Goal: Task Accomplishment & Management: Manage account settings

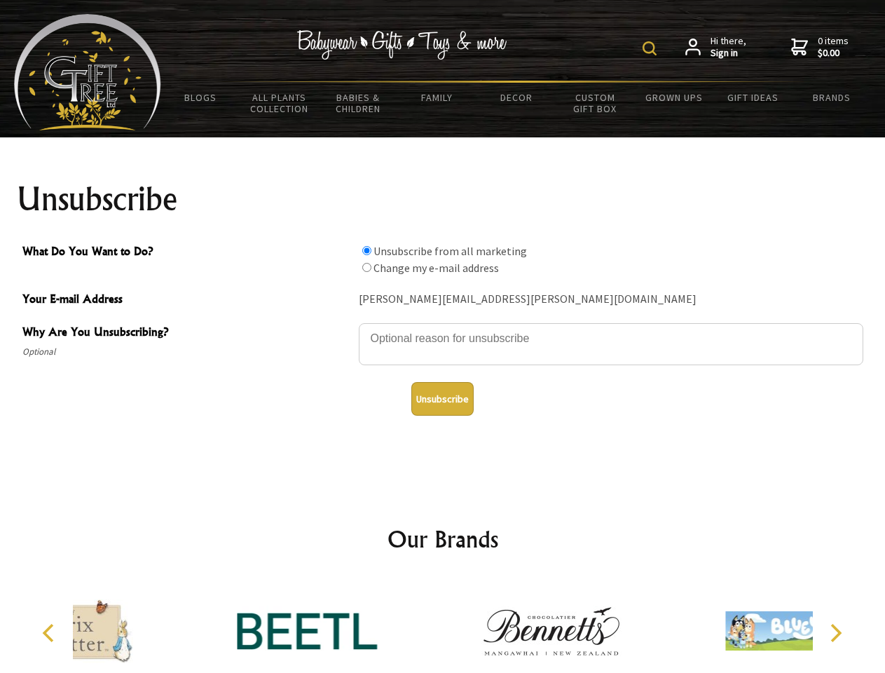
click at [652, 48] on img at bounding box center [649, 48] width 14 height 14
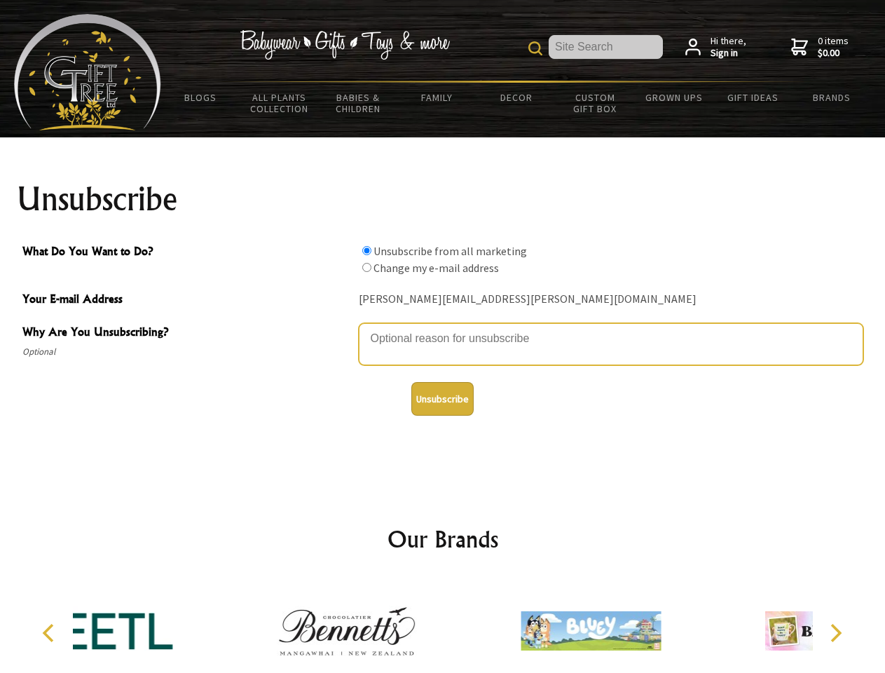
click at [443, 328] on textarea "Why Are You Unsubscribing?" at bounding box center [611, 344] width 504 height 42
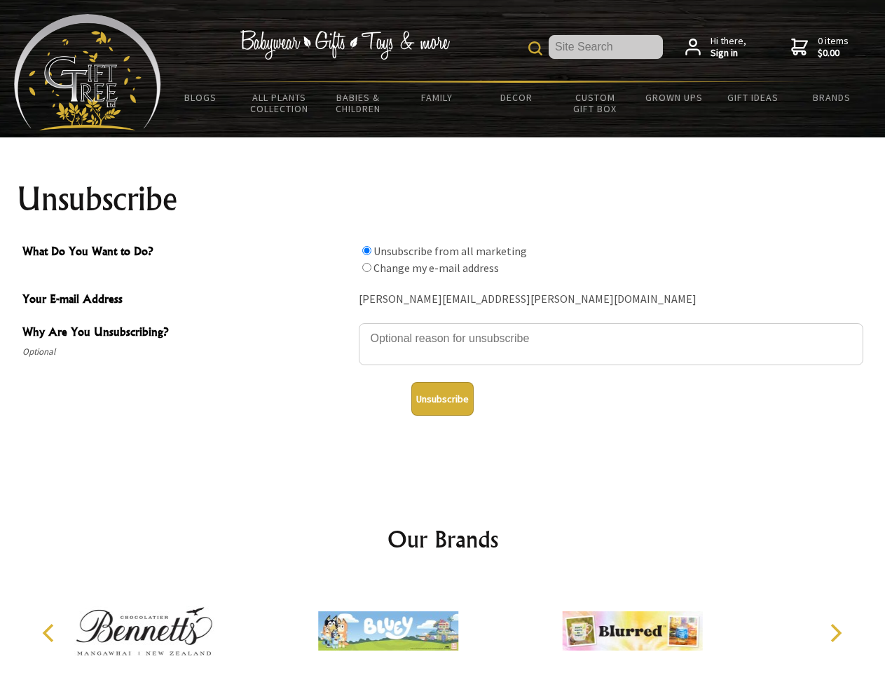
click at [366, 250] on input "What Do You Want to Do?" at bounding box center [366, 250] width 9 height 9
click at [366, 267] on input "What Do You Want to Do?" at bounding box center [366, 267] width 9 height 9
radio input "true"
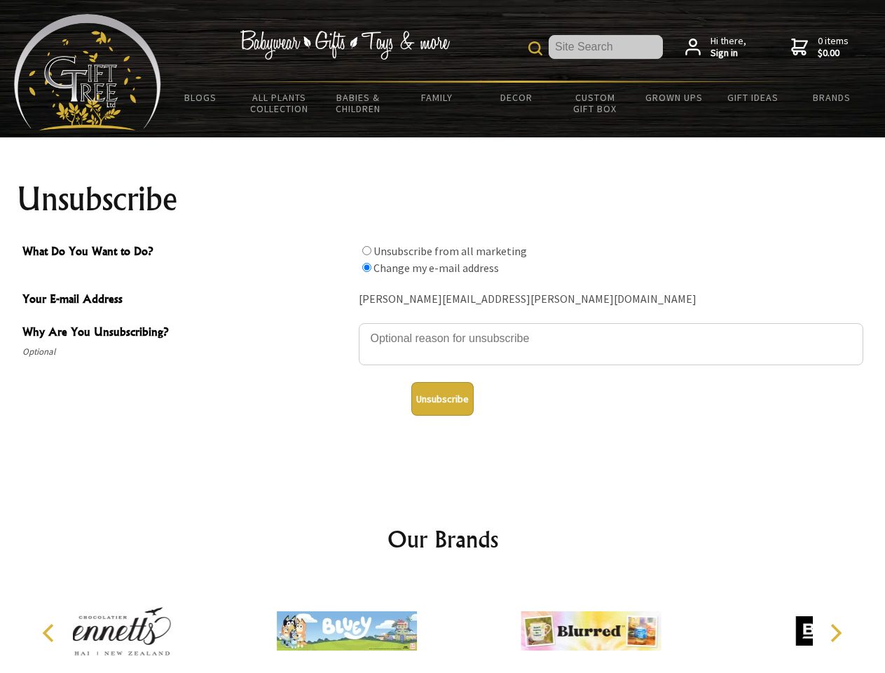
click at [442, 399] on button "Unsubscribe" at bounding box center [442, 399] width 62 height 34
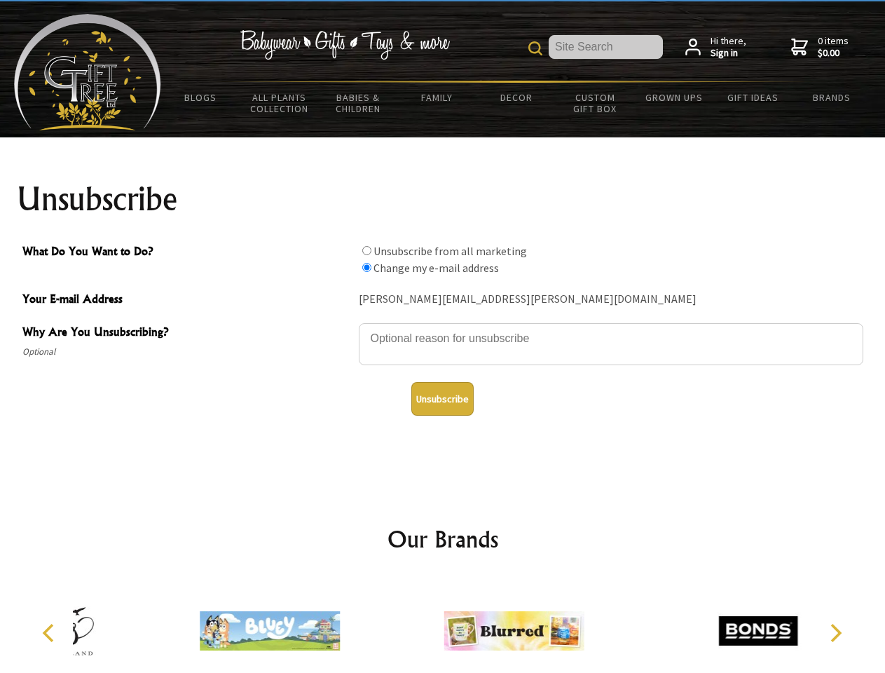
click at [443, 625] on div at bounding box center [514, 632] width 244 height 109
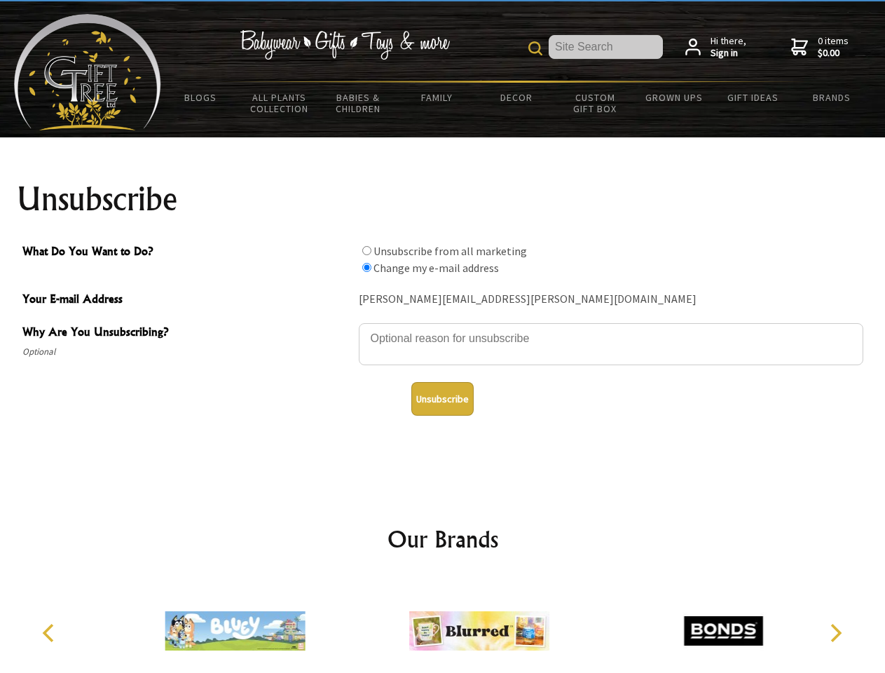
click at [50, 633] on icon "Previous" at bounding box center [50, 632] width 18 height 18
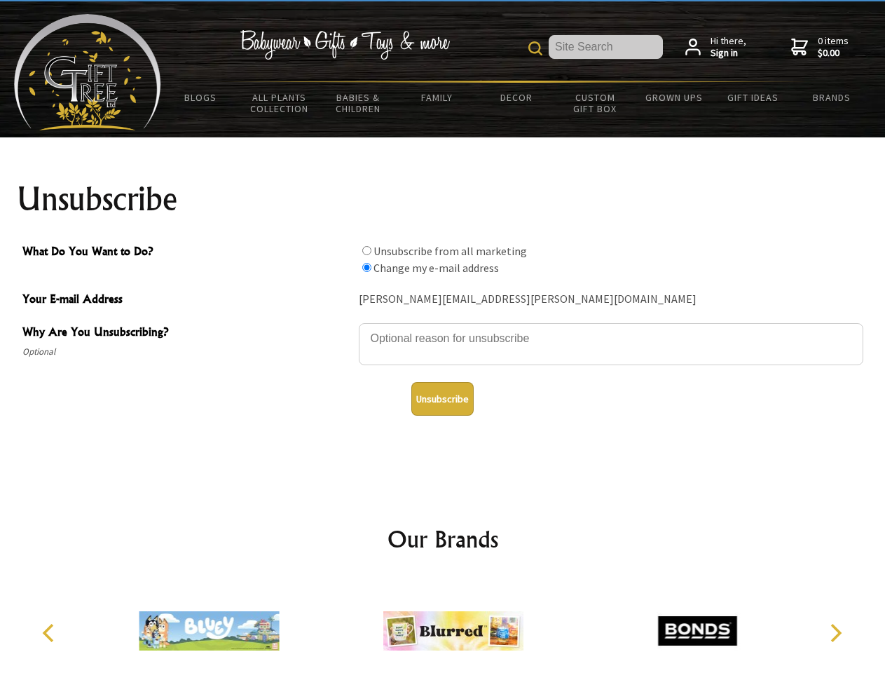
click at [835, 633] on icon "Next" at bounding box center [834, 632] width 18 height 18
